Goal: Obtain resource: Download file/media

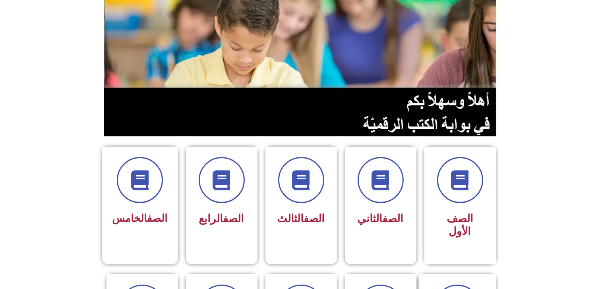
scroll to position [93, 0]
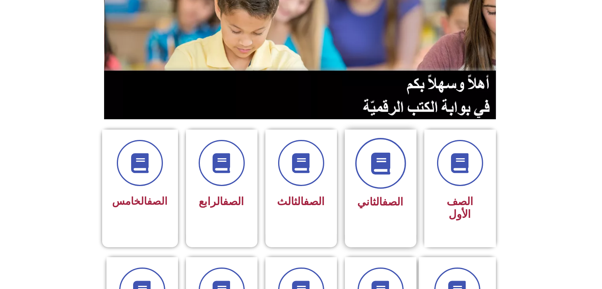
click at [379, 167] on icon at bounding box center [380, 164] width 22 height 22
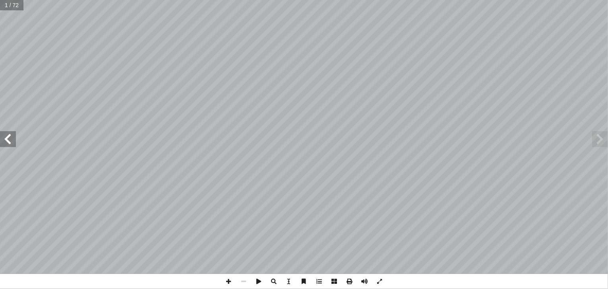
click at [8, 145] on span at bounding box center [8, 139] width 16 height 16
drag, startPoint x: 385, startPoint y: 283, endPoint x: 350, endPoint y: 280, distance: 35.1
click at [350, 280] on span at bounding box center [349, 281] width 15 height 15
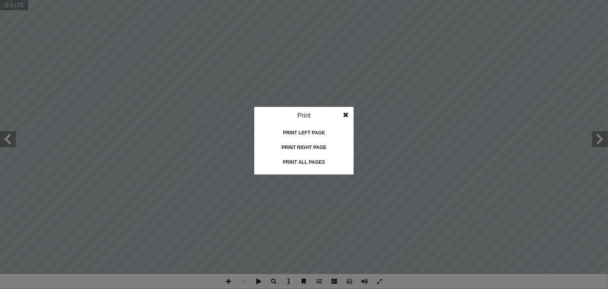
click at [308, 162] on div "Print all pages" at bounding box center [303, 162] width 79 height 13
